Goal: Information Seeking & Learning: Learn about a topic

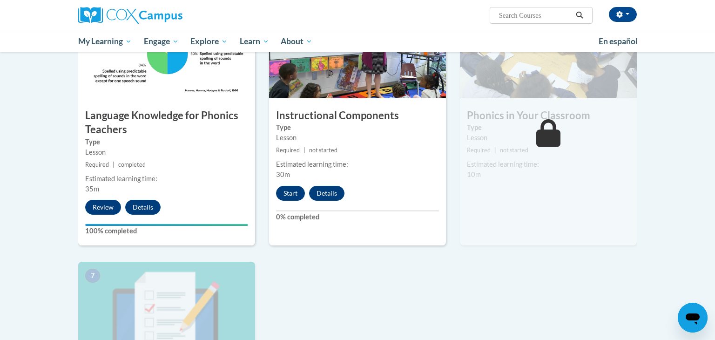
scroll to position [481, 0]
click at [293, 194] on button "Start" at bounding box center [290, 192] width 29 height 15
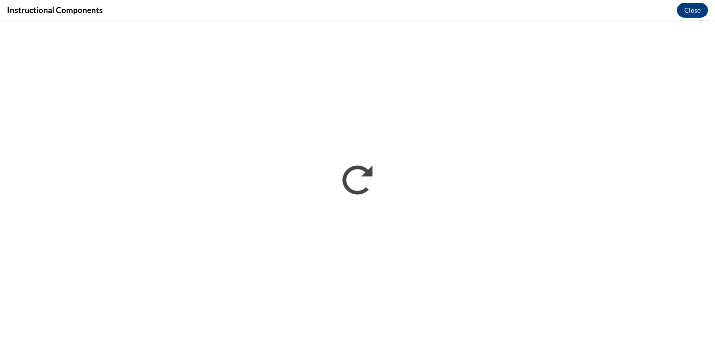
scroll to position [0, 0]
